Goal: Information Seeking & Learning: Learn about a topic

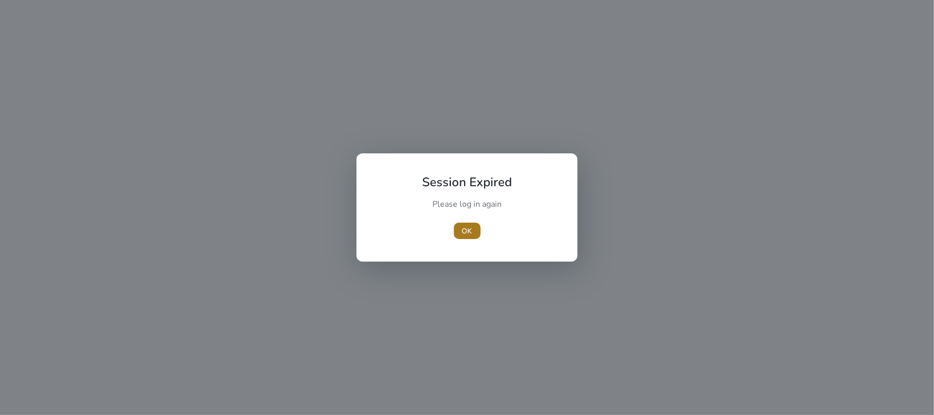
click at [478, 229] on span "button" at bounding box center [467, 230] width 27 height 25
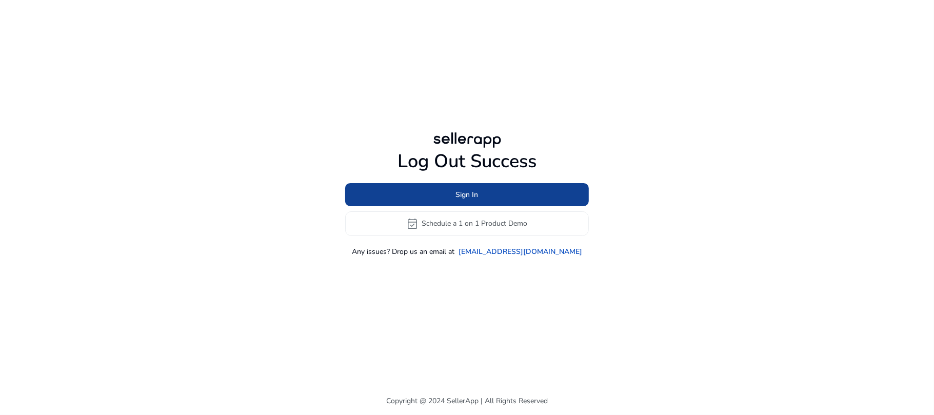
click at [392, 194] on span at bounding box center [467, 194] width 244 height 25
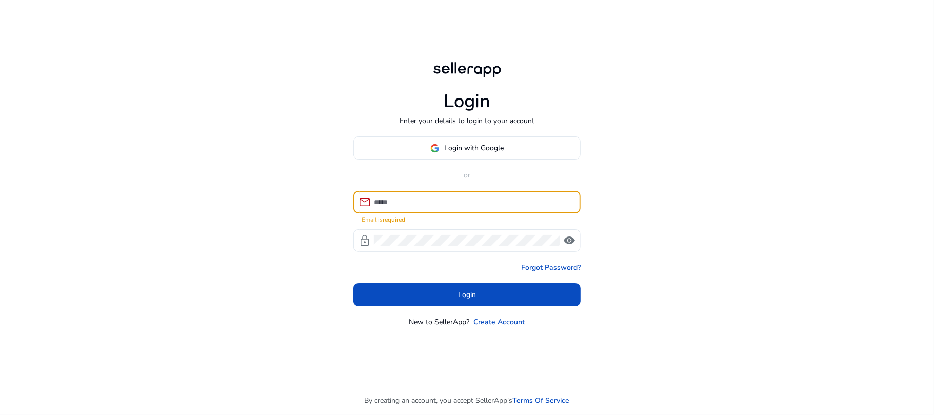
click at [437, 205] on input at bounding box center [473, 201] width 198 height 11
click at [472, 147] on span "Login with Google" at bounding box center [474, 148] width 59 height 11
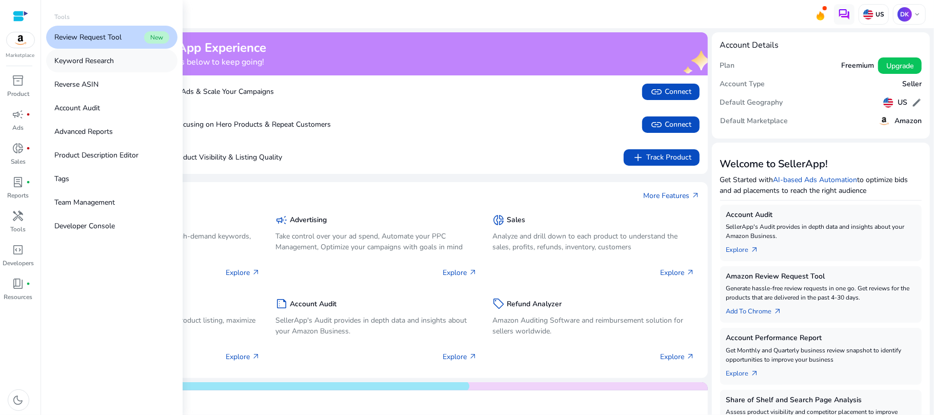
click at [113, 66] on p "Keyword Research" at bounding box center [83, 60] width 59 height 11
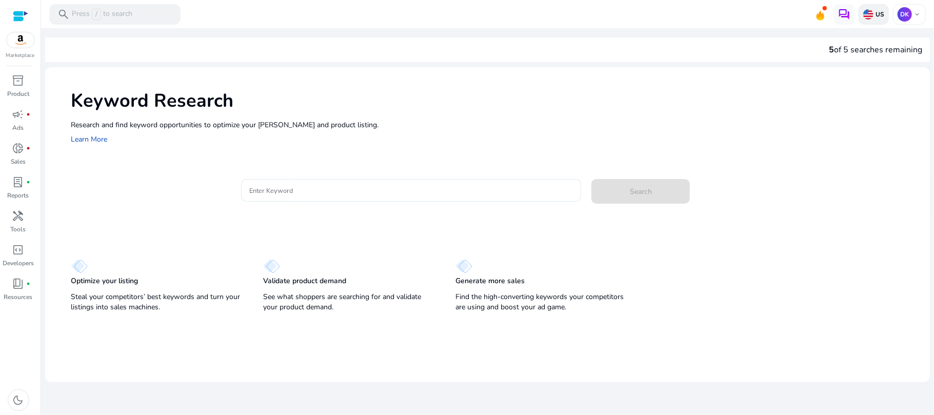
click at [877, 17] on p "US" at bounding box center [878, 14] width 11 height 8
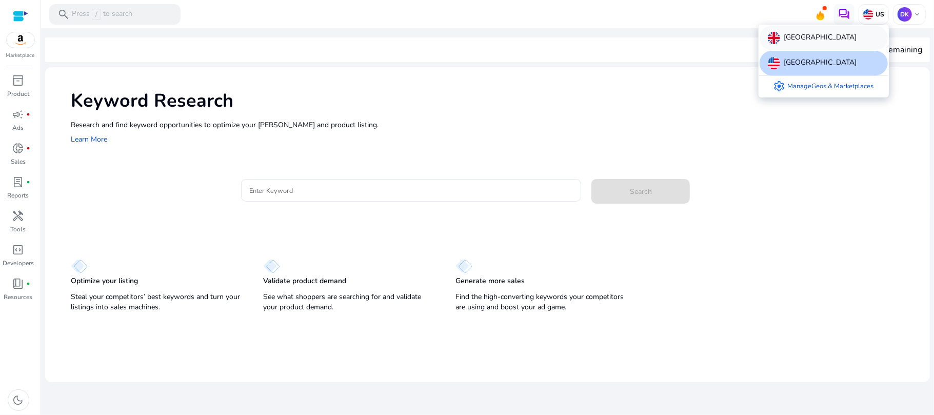
click at [825, 38] on p "[GEOGRAPHIC_DATA]" at bounding box center [820, 38] width 73 height 12
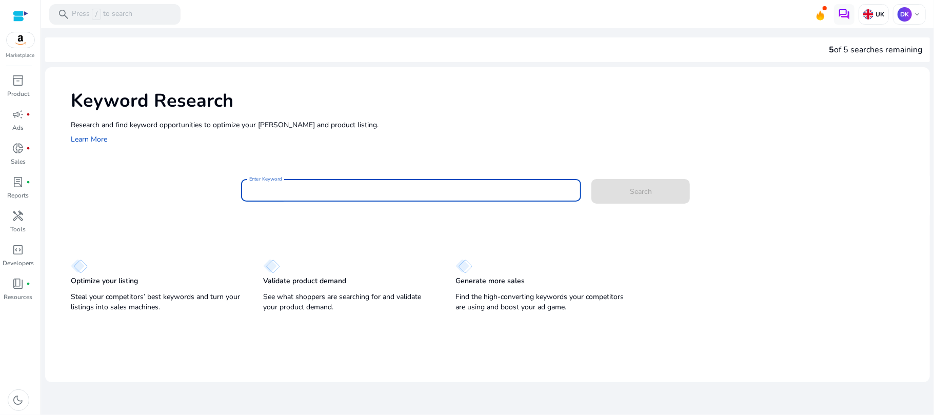
click at [319, 194] on input "Enter Keyword" at bounding box center [411, 190] width 324 height 11
type input "**********"
click at [591, 179] on button "Search" at bounding box center [640, 191] width 98 height 25
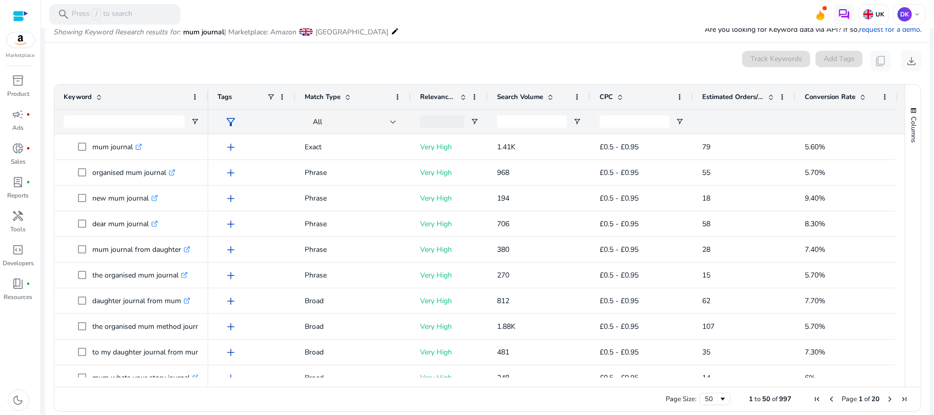
click at [711, 101] on span "Estimated Orders/Month" at bounding box center [733, 96] width 62 height 9
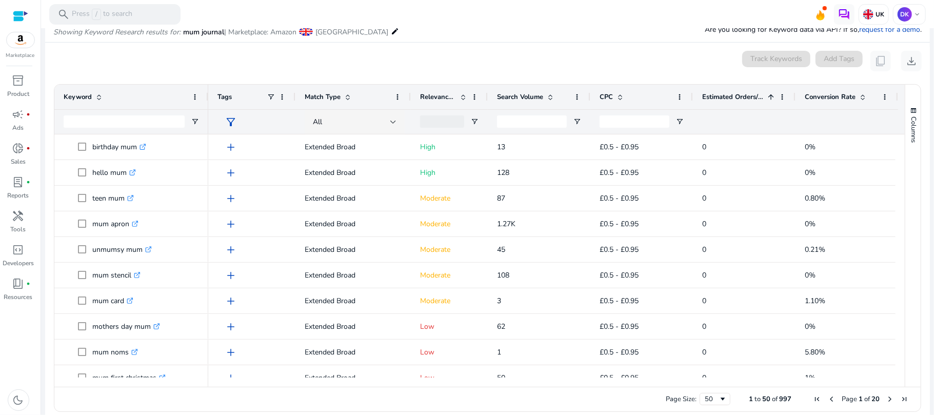
click at [711, 101] on span "Estimated Orders/Month" at bounding box center [733, 96] width 62 height 9
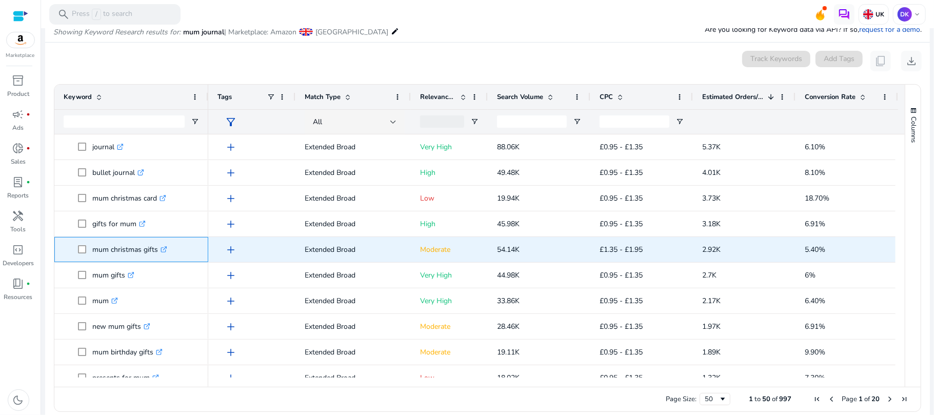
drag, startPoint x: 94, startPoint y: 246, endPoint x: 155, endPoint y: 250, distance: 60.7
click at [155, 250] on p "mum christmas gifts .st0{fill:#2c8af8}" at bounding box center [129, 249] width 75 height 21
click at [121, 239] on p "mum christmas gifts .st0{fill:#2c8af8}" at bounding box center [129, 249] width 75 height 21
drag, startPoint x: 110, startPoint y: 243, endPoint x: 156, endPoint y: 246, distance: 46.8
click at [156, 246] on p "mum christmas gifts .st0{fill:#2c8af8}" at bounding box center [129, 249] width 75 height 21
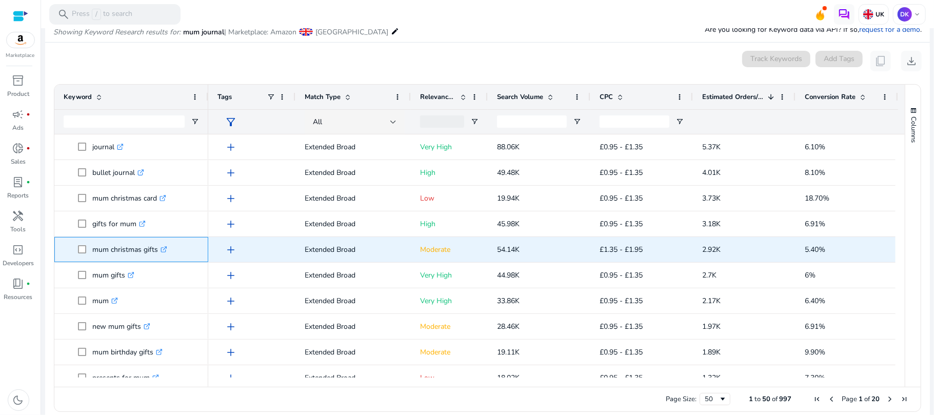
copy p "christmas gifts"
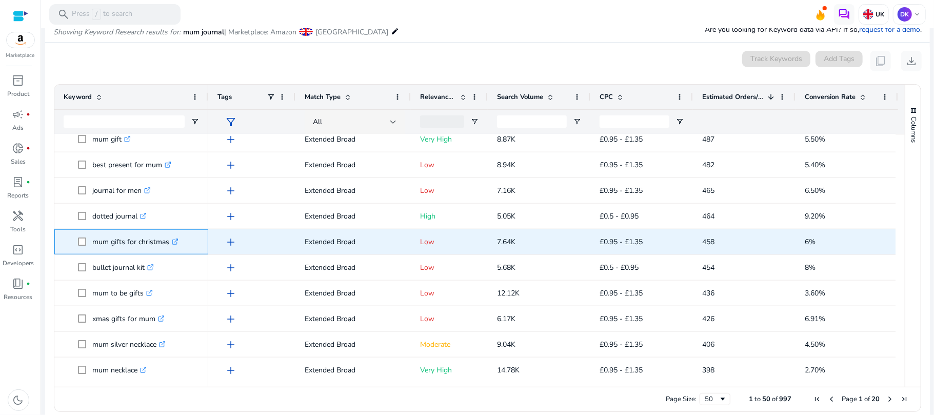
drag, startPoint x: 91, startPoint y: 238, endPoint x: 167, endPoint y: 242, distance: 76.5
click at [167, 242] on span "mum gifts for christmas .st0{fill:#2c8af8}" at bounding box center [138, 241] width 121 height 21
copy span "mum gifts for christmas"
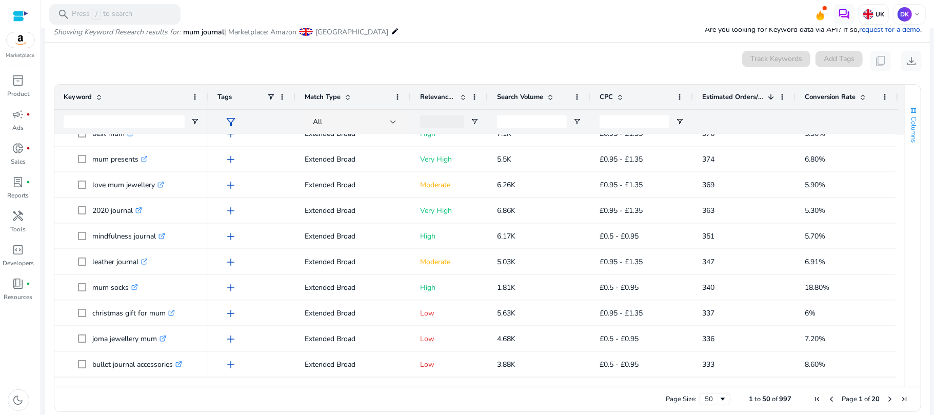
drag, startPoint x: 901, startPoint y: 355, endPoint x: 905, endPoint y: 142, distance: 212.9
click at [906, 144] on div "Columns" at bounding box center [912, 236] width 15 height 302
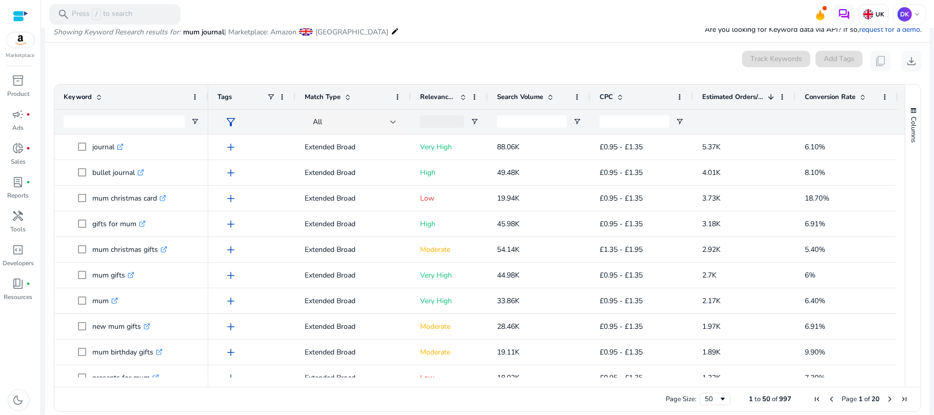
click at [427, 97] on span "Relevance Score" at bounding box center [438, 96] width 36 height 9
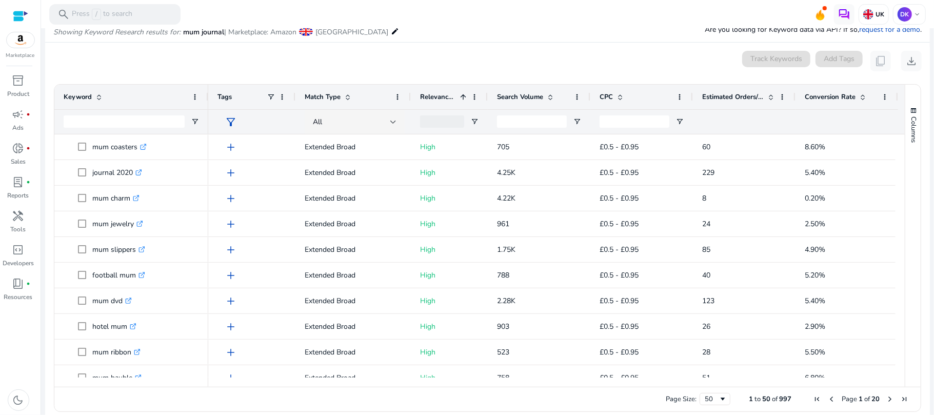
click at [512, 99] on span "Search Volume" at bounding box center [520, 96] width 46 height 9
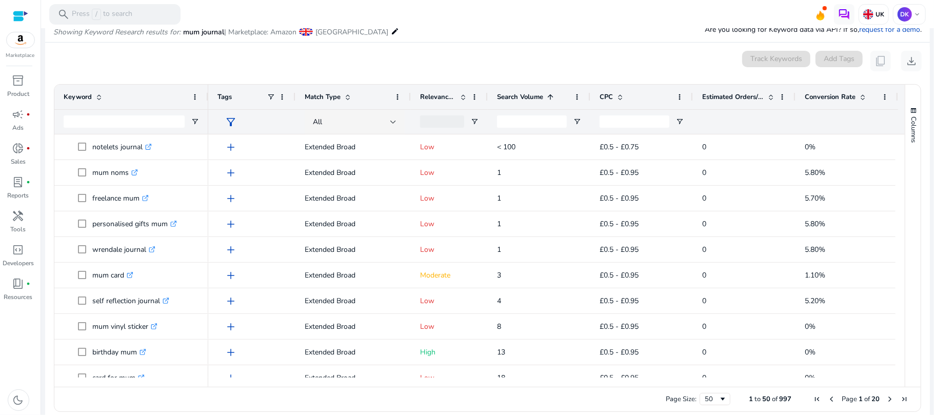
click at [514, 97] on span "Search Volume" at bounding box center [520, 96] width 46 height 9
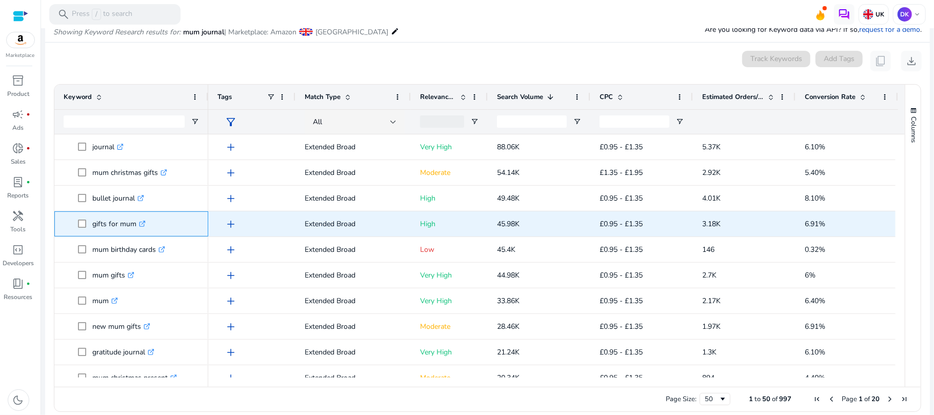
drag, startPoint x: 92, startPoint y: 220, endPoint x: 134, endPoint y: 223, distance: 42.2
click at [134, 223] on p "gifts for mum .st0{fill:#2c8af8}" at bounding box center [118, 223] width 53 height 21
copy p "gifts for mum"
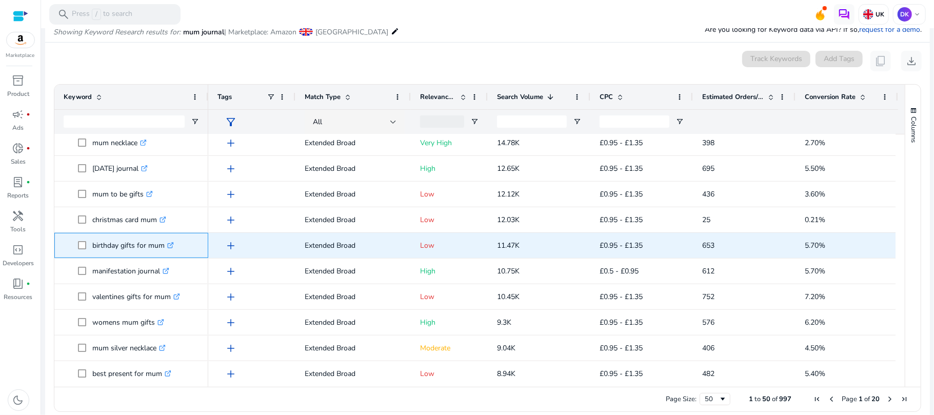
drag, startPoint x: 93, startPoint y: 240, endPoint x: 168, endPoint y: 241, distance: 74.9
click at [168, 241] on p "birthday gifts for mum .st0{fill:#2c8af8}" at bounding box center [133, 245] width 82 height 21
copy p "birthday gifts for mum"
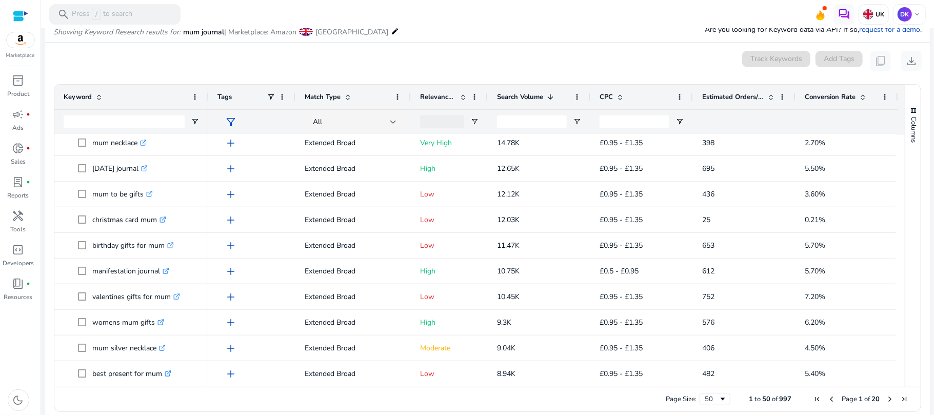
drag, startPoint x: 895, startPoint y: 232, endPoint x: 895, endPoint y: 240, distance: 7.7
click at [895, 240] on div at bounding box center [899, 335] width 9 height 1282
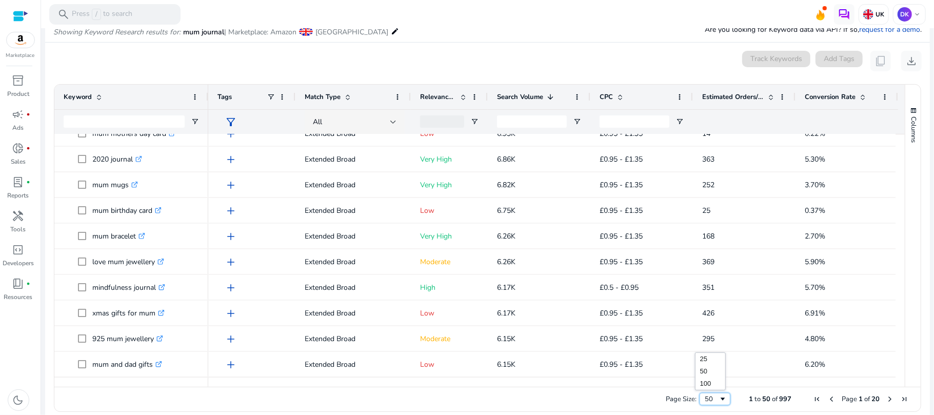
click at [719, 398] on span "Page Size" at bounding box center [723, 399] width 8 height 8
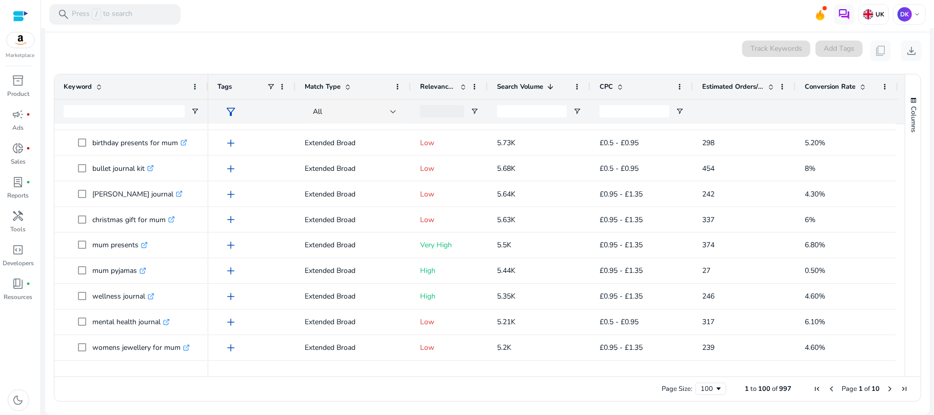
scroll to position [1316, 0]
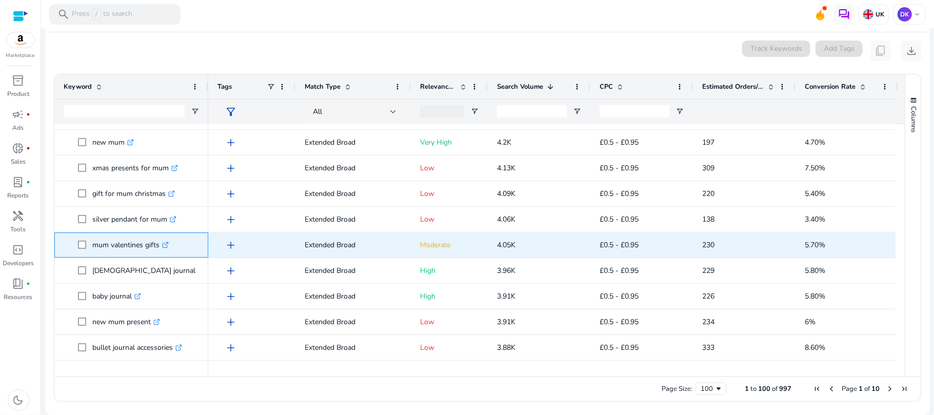
click at [163, 243] on link ".st0{fill:#2c8af8}" at bounding box center [164, 245] width 9 height 10
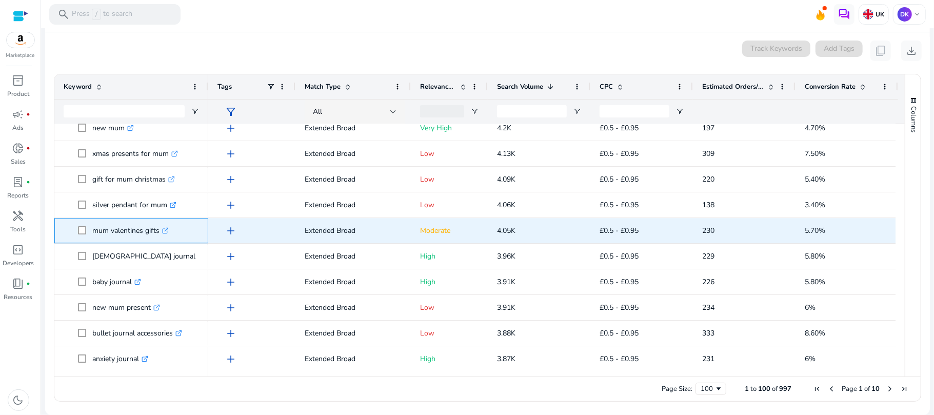
click at [164, 228] on icon ".st0{fill:#2c8af8}" at bounding box center [165, 230] width 7 height 7
